Goal: Task Accomplishment & Management: Manage account settings

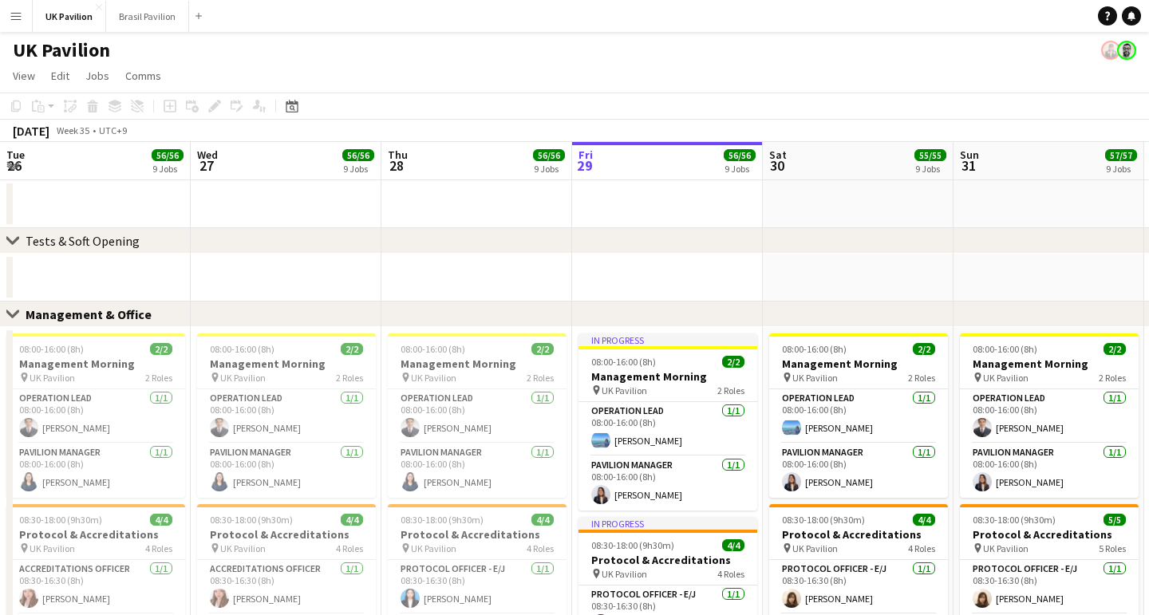
scroll to position [0, 361]
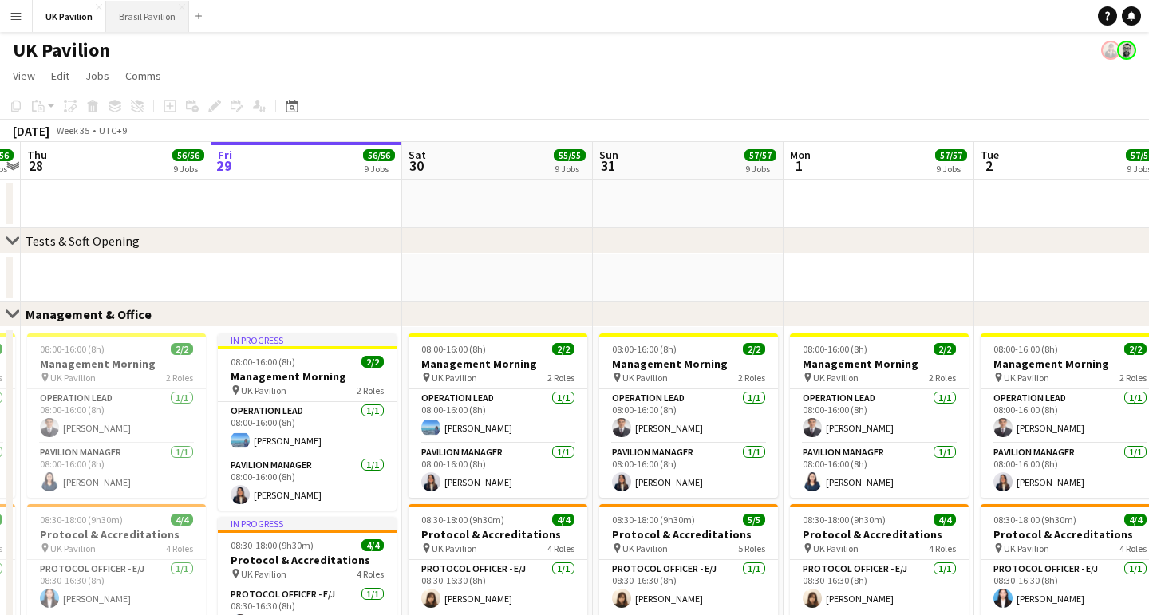
click at [151, 13] on button "Brasil Pavilion Close" at bounding box center [147, 16] width 83 height 31
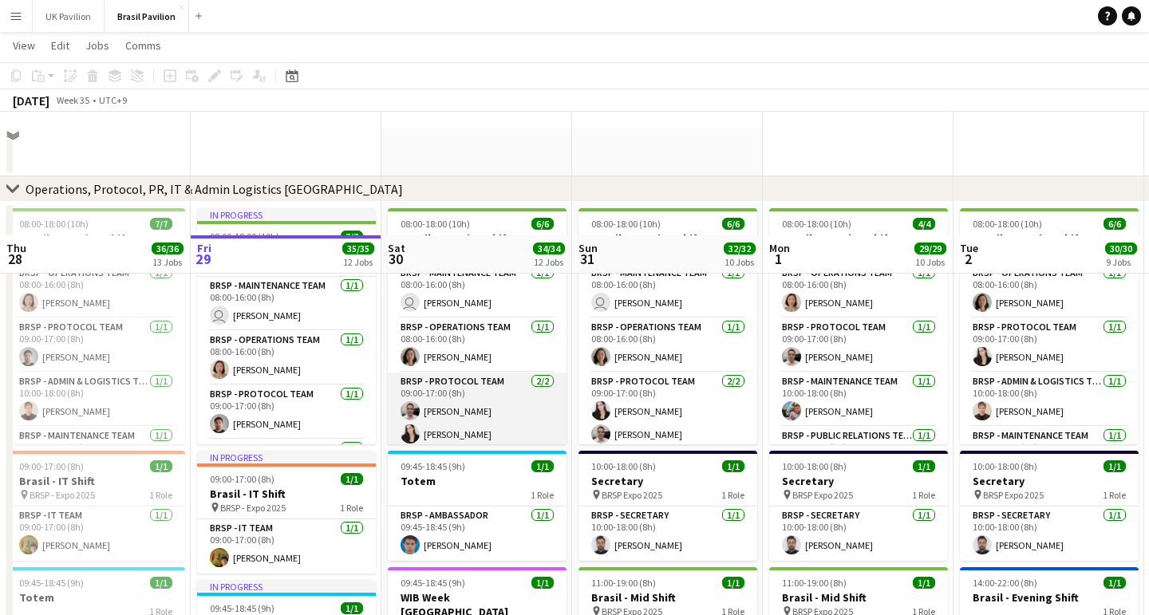
scroll to position [17, 0]
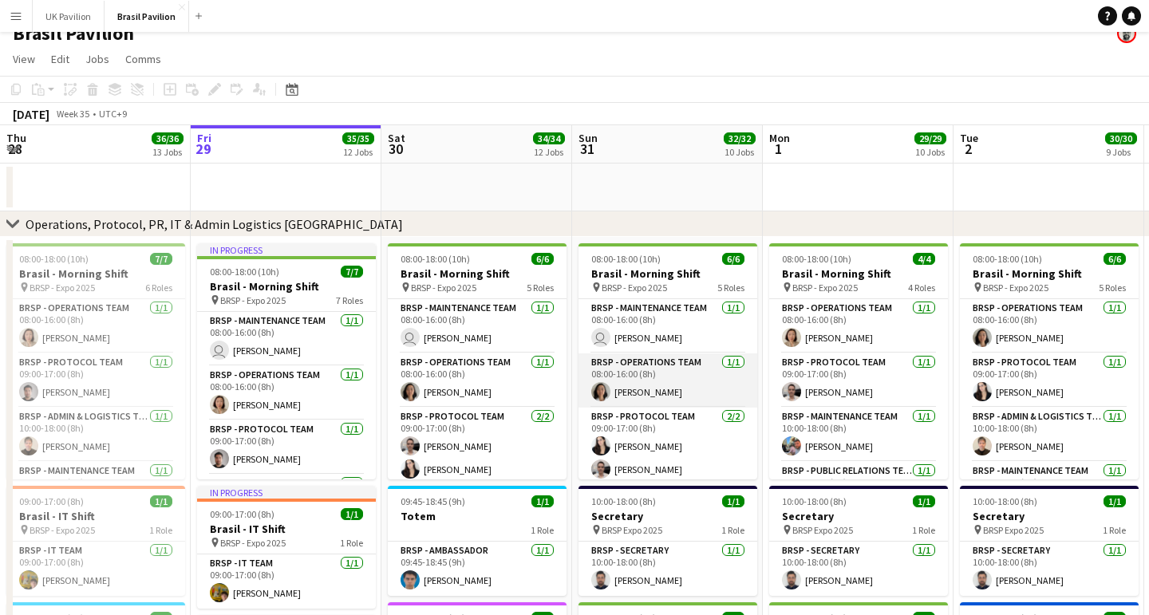
click at [641, 408] on app-card-role "BRSP - Operations Team [DATE] 08:00-16:00 (8h) [PERSON_NAME]" at bounding box center [667, 380] width 179 height 54
